Goal: Information Seeking & Learning: Learn about a topic

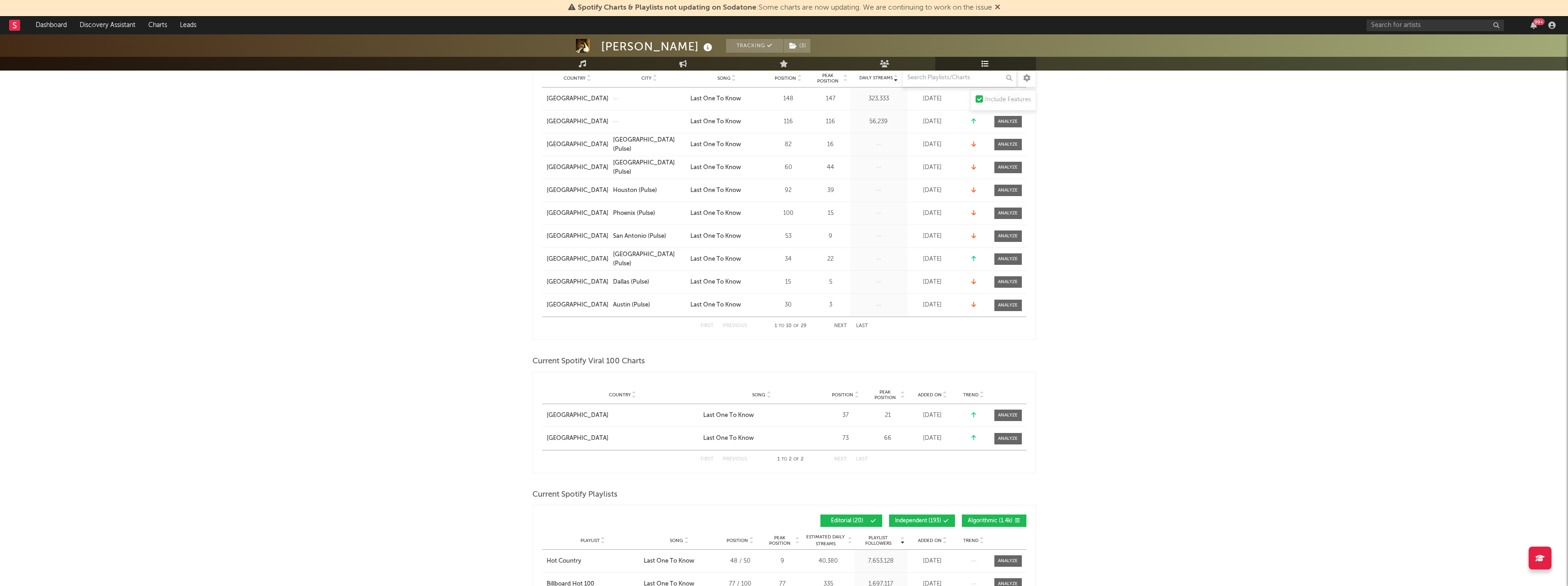
scroll to position [138, 0]
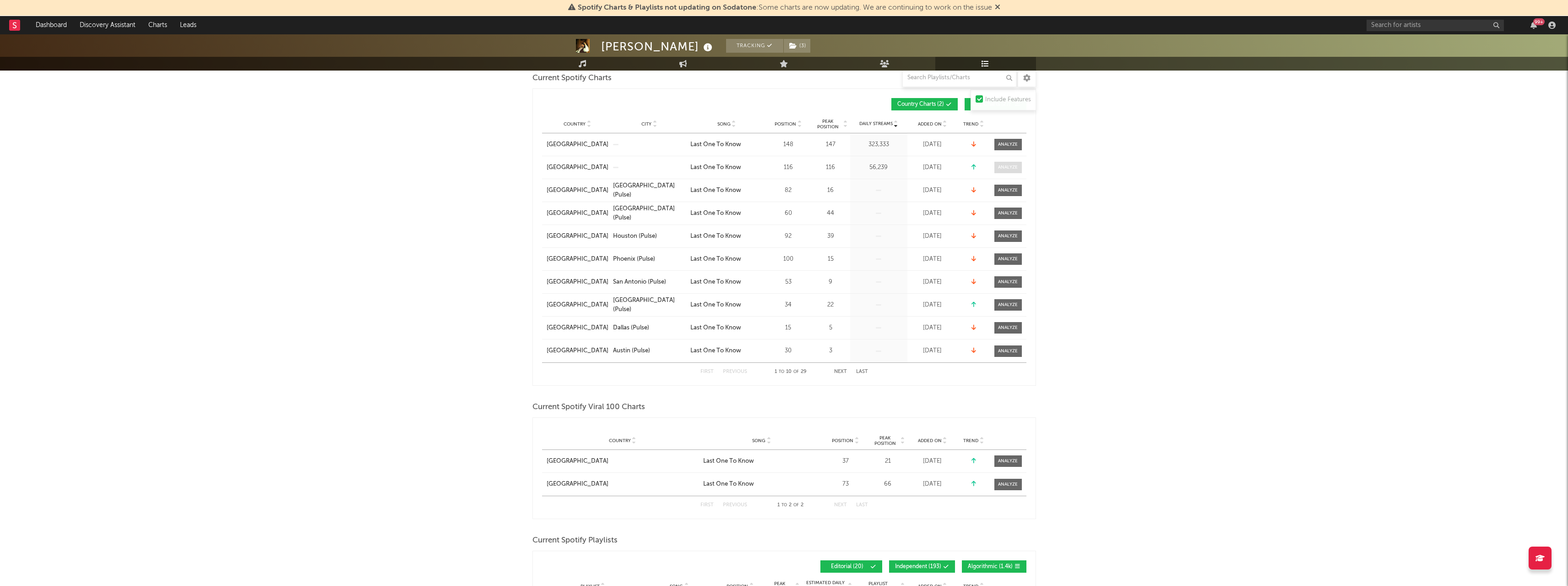
click at [1013, 167] on div at bounding box center [1008, 167] width 19 height 7
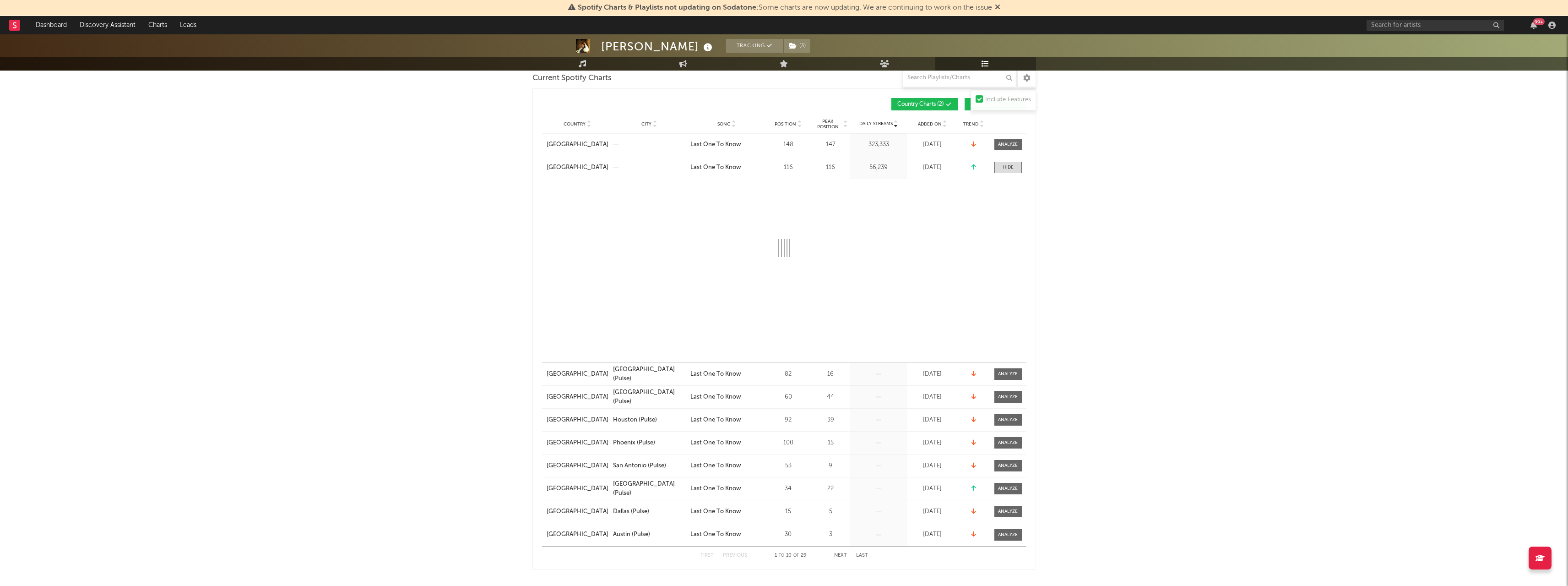
select select "1w"
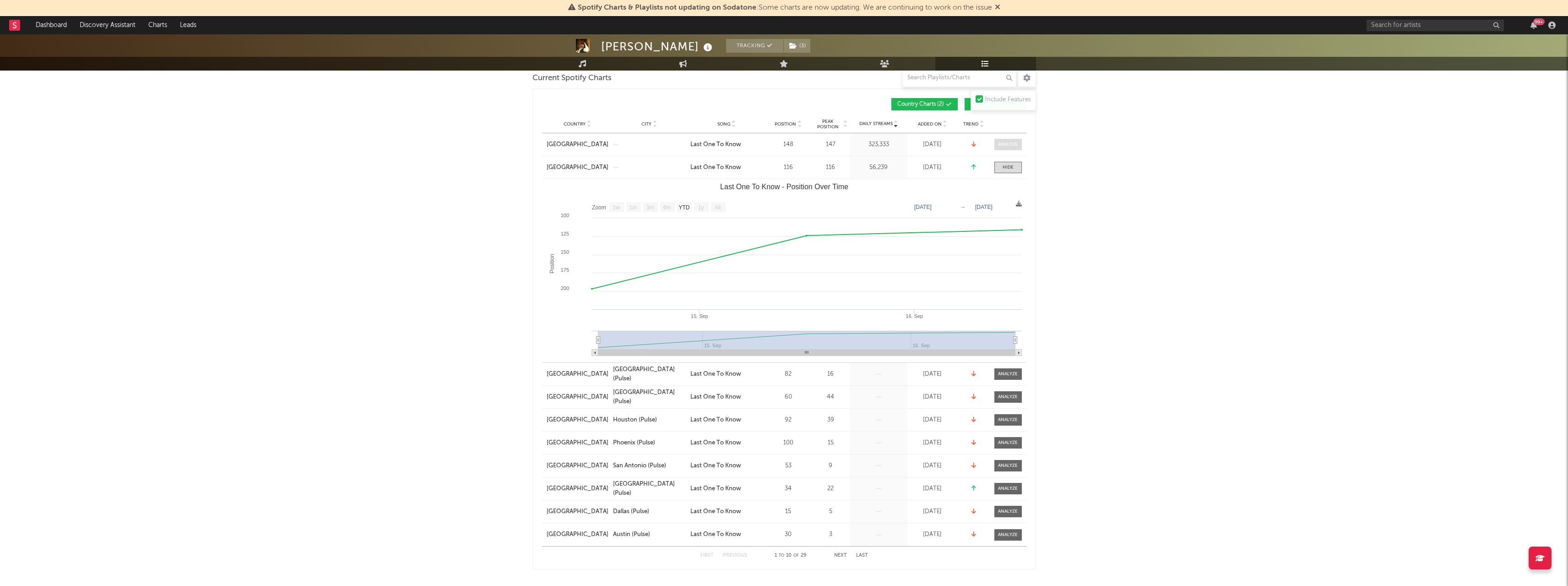
click at [1010, 146] on div at bounding box center [1008, 144] width 19 height 7
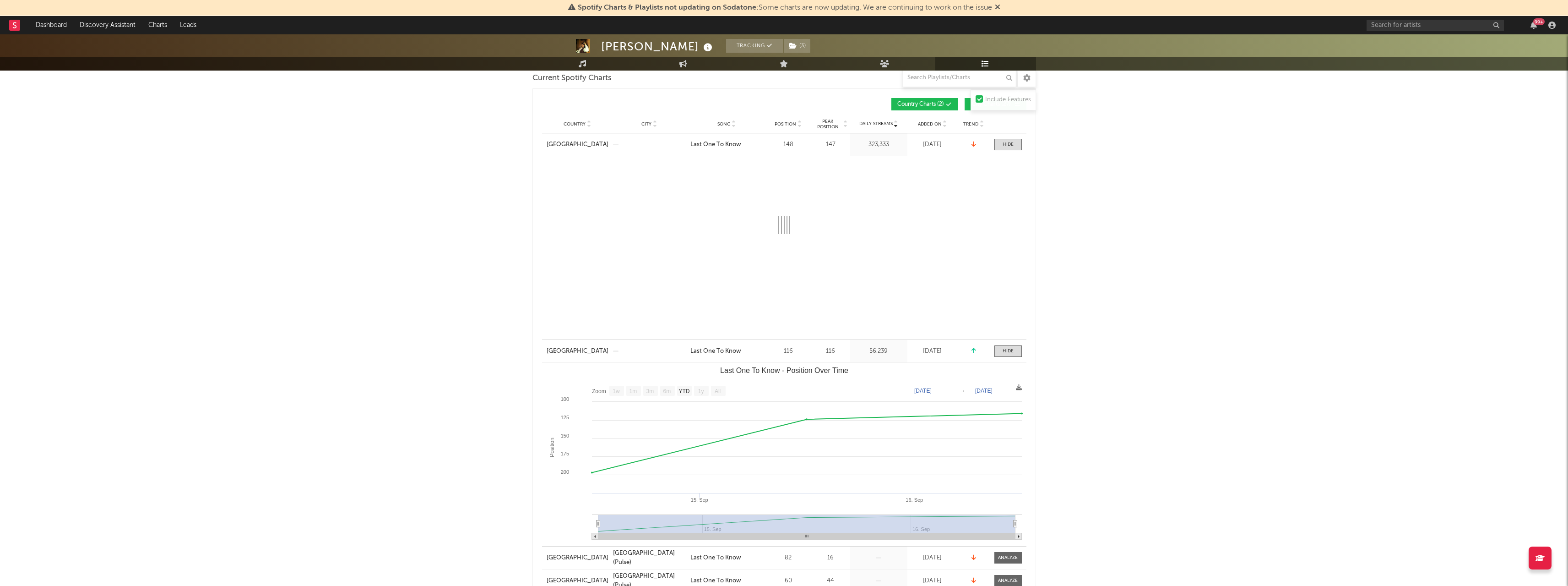
select select "1w"
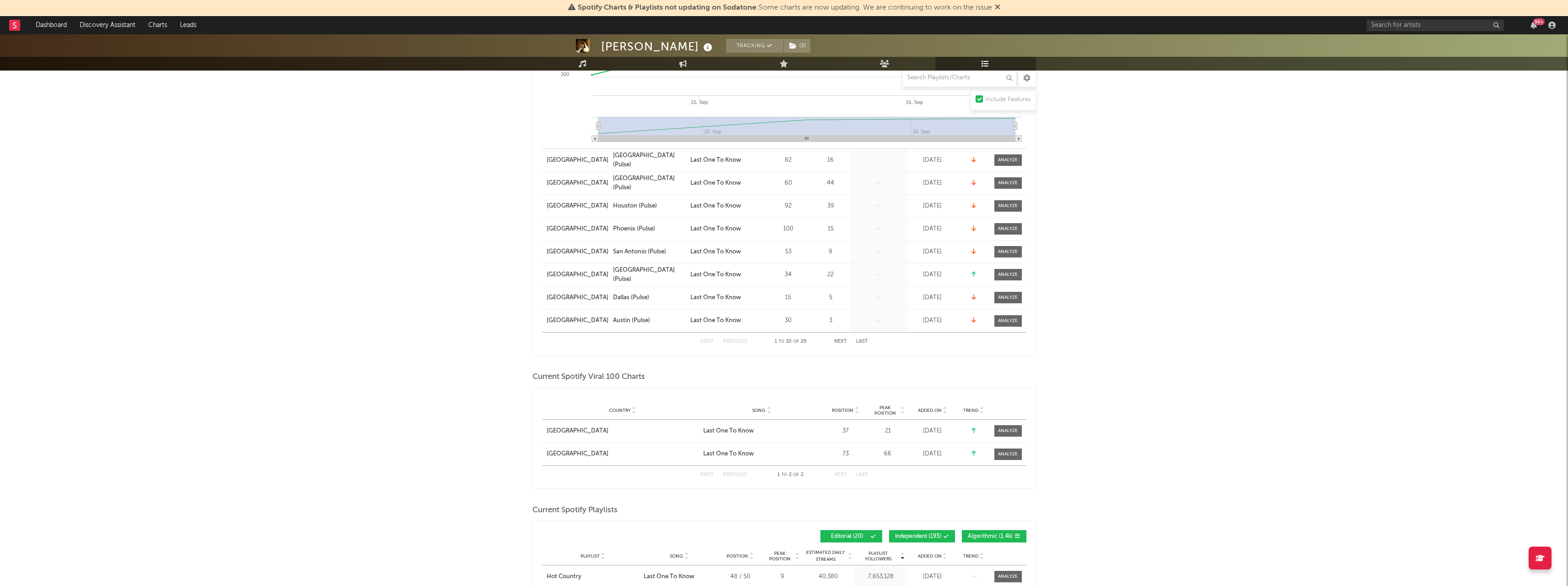
scroll to position [687, 0]
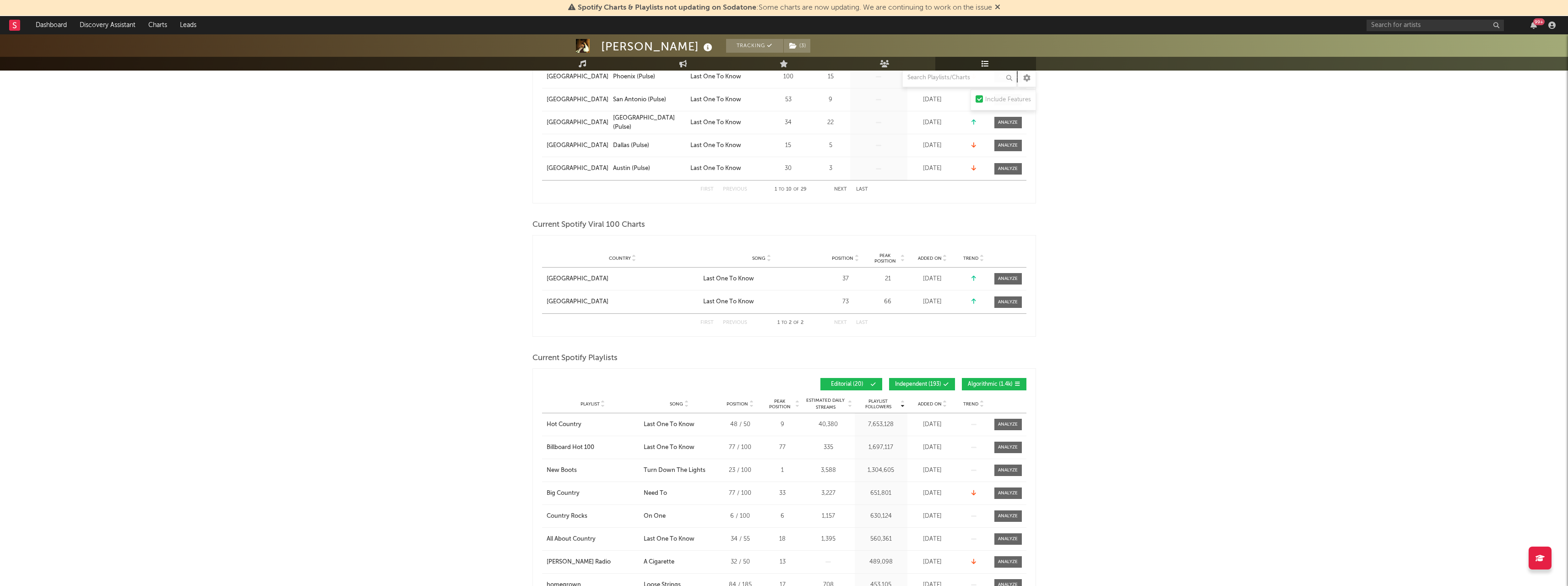
drag, startPoint x: 1018, startPoint y: 306, endPoint x: 1068, endPoint y: 296, distance: 51.0
click at [1018, 306] on span at bounding box center [1008, 302] width 27 height 12
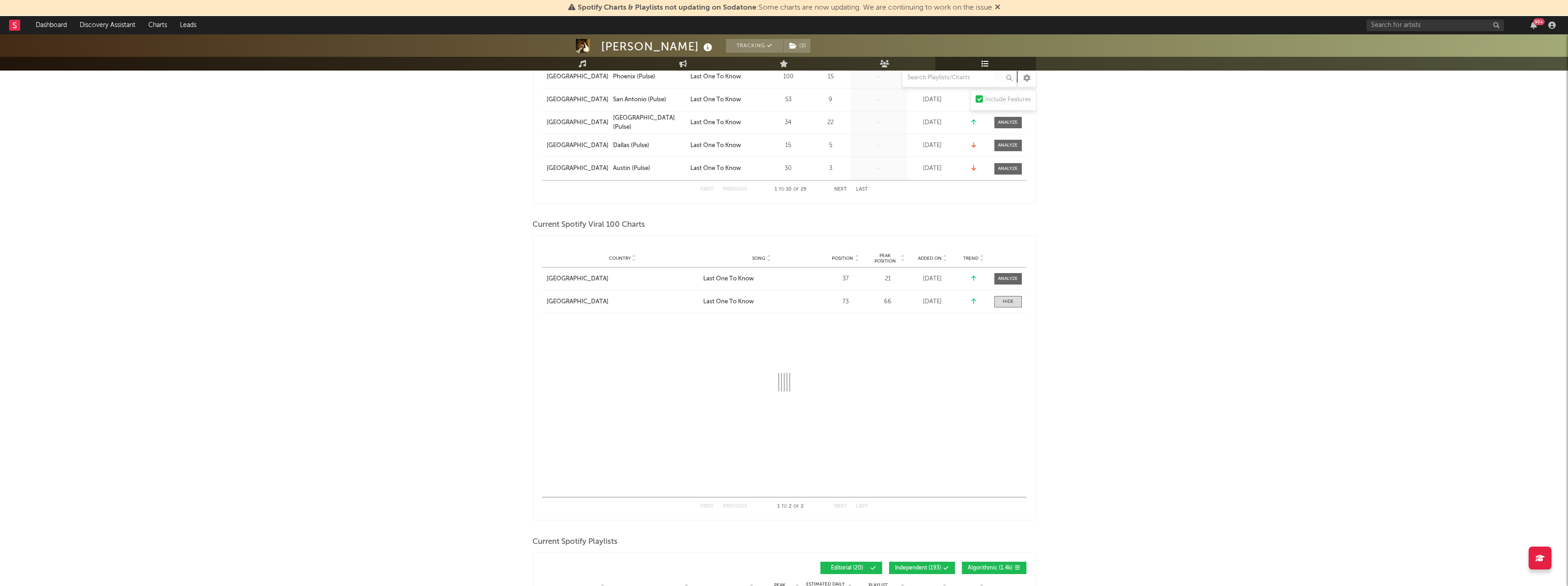
select select "1w"
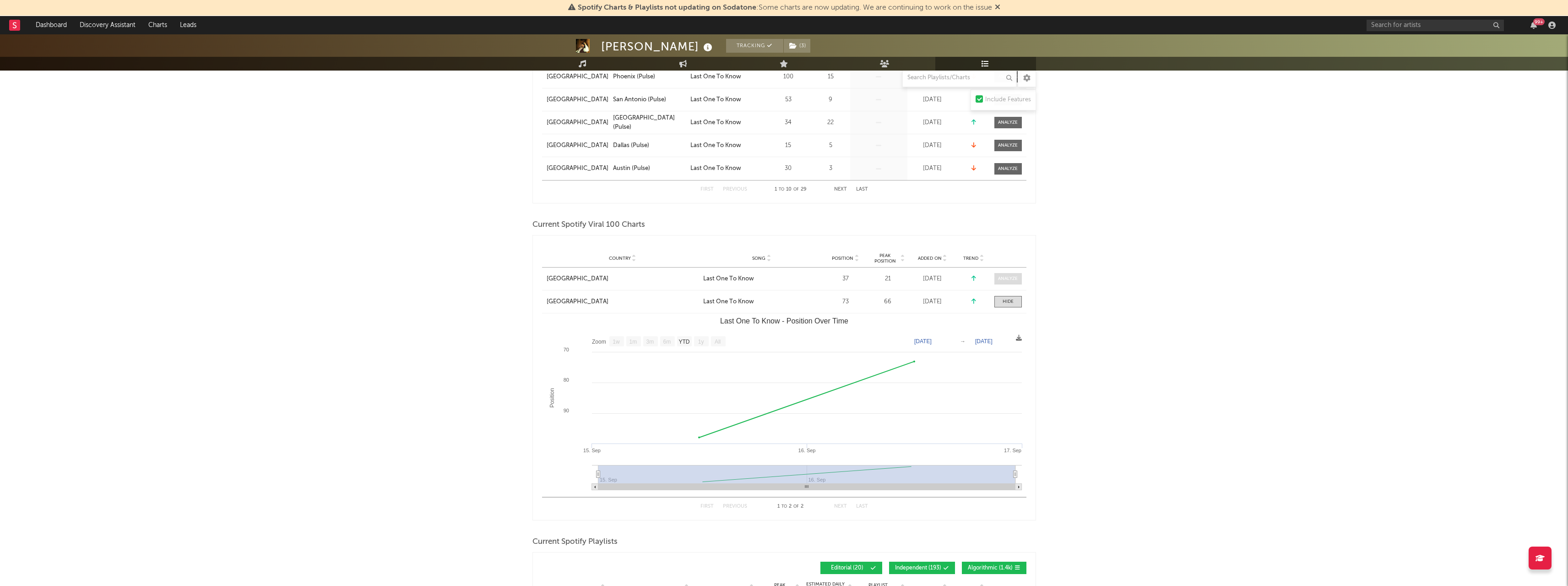
click at [1015, 274] on span at bounding box center [1008, 278] width 27 height 12
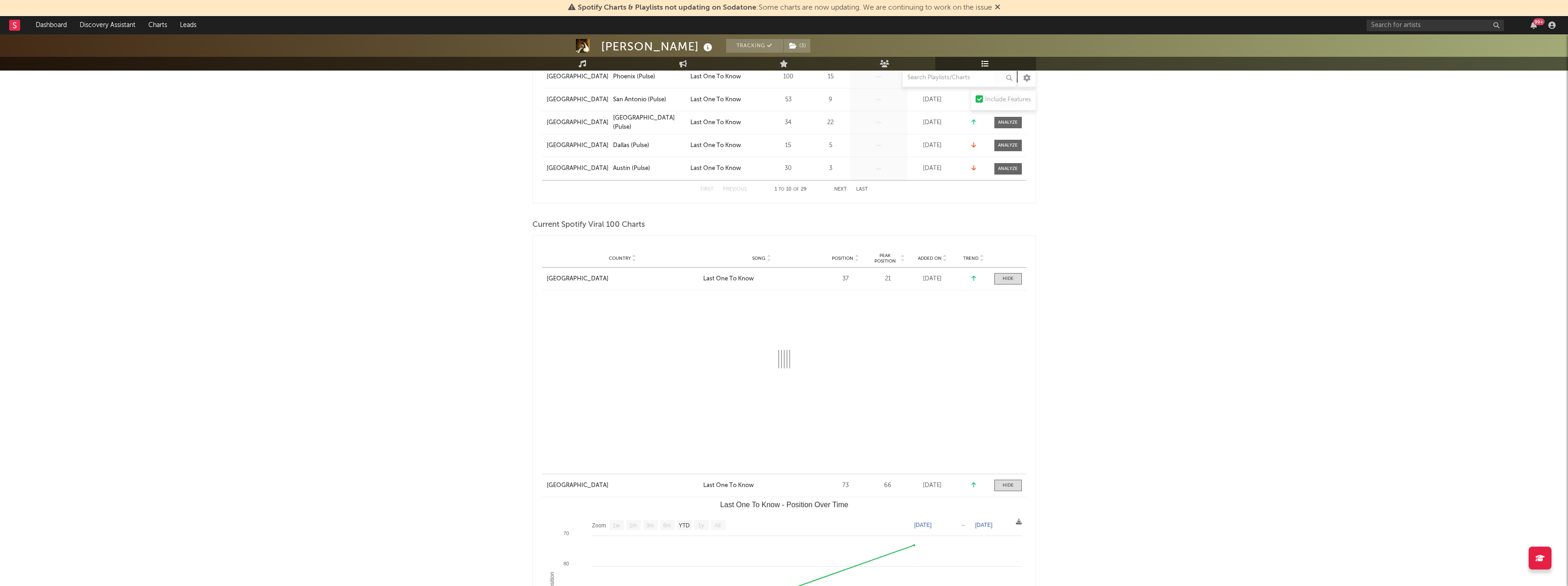
select select "1w"
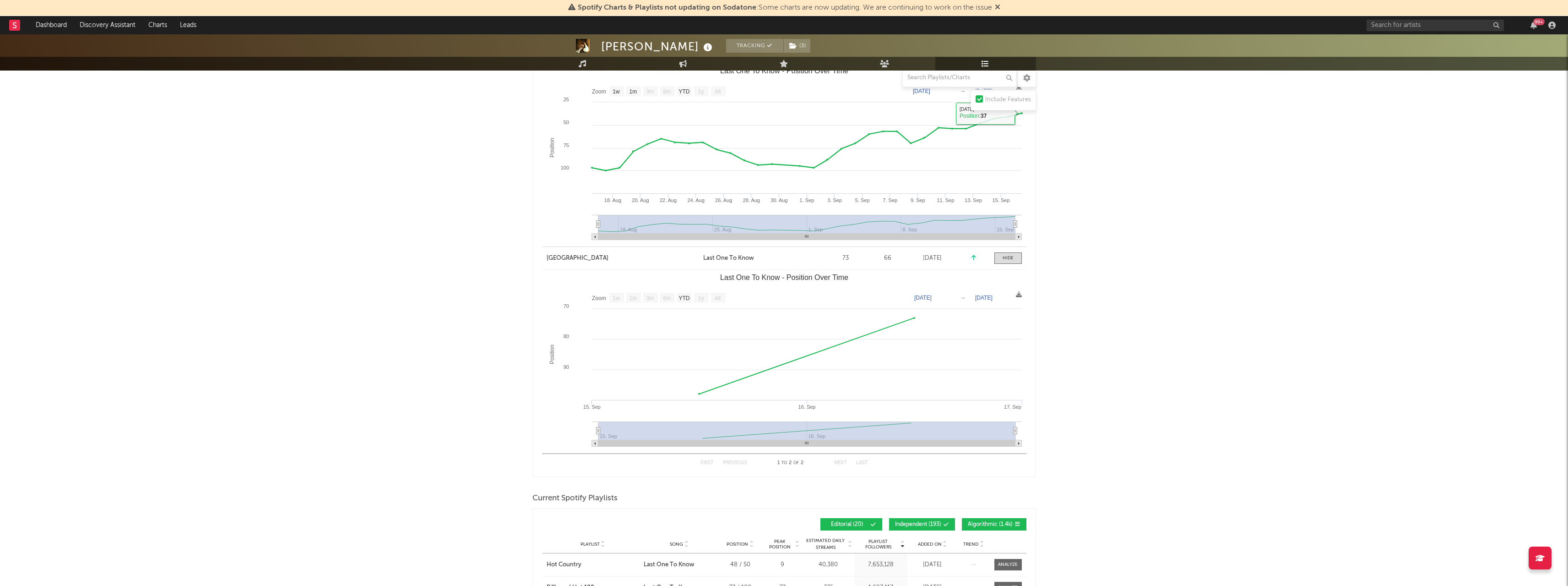
scroll to position [916, 0]
